Goal: Find contact information: Find contact information

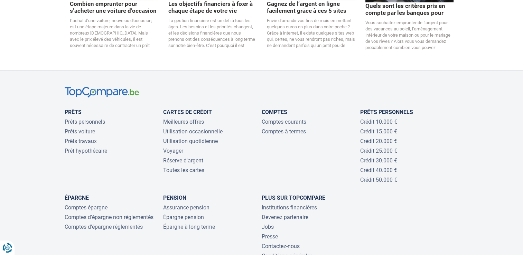
scroll to position [1459, 0]
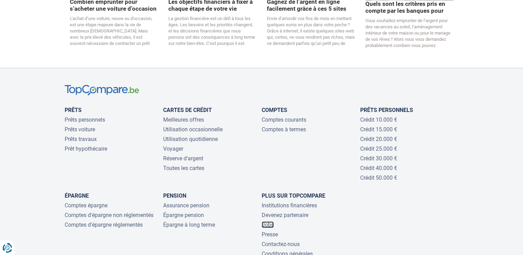
click at [267, 222] on link "Jobs" at bounding box center [268, 225] width 12 height 7
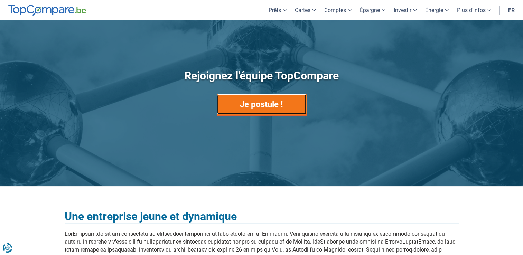
click at [258, 105] on link "Je postule !" at bounding box center [262, 104] width 90 height 21
click at [281, 105] on link "Je postule !" at bounding box center [262, 104] width 90 height 21
